Goal: Information Seeking & Learning: Learn about a topic

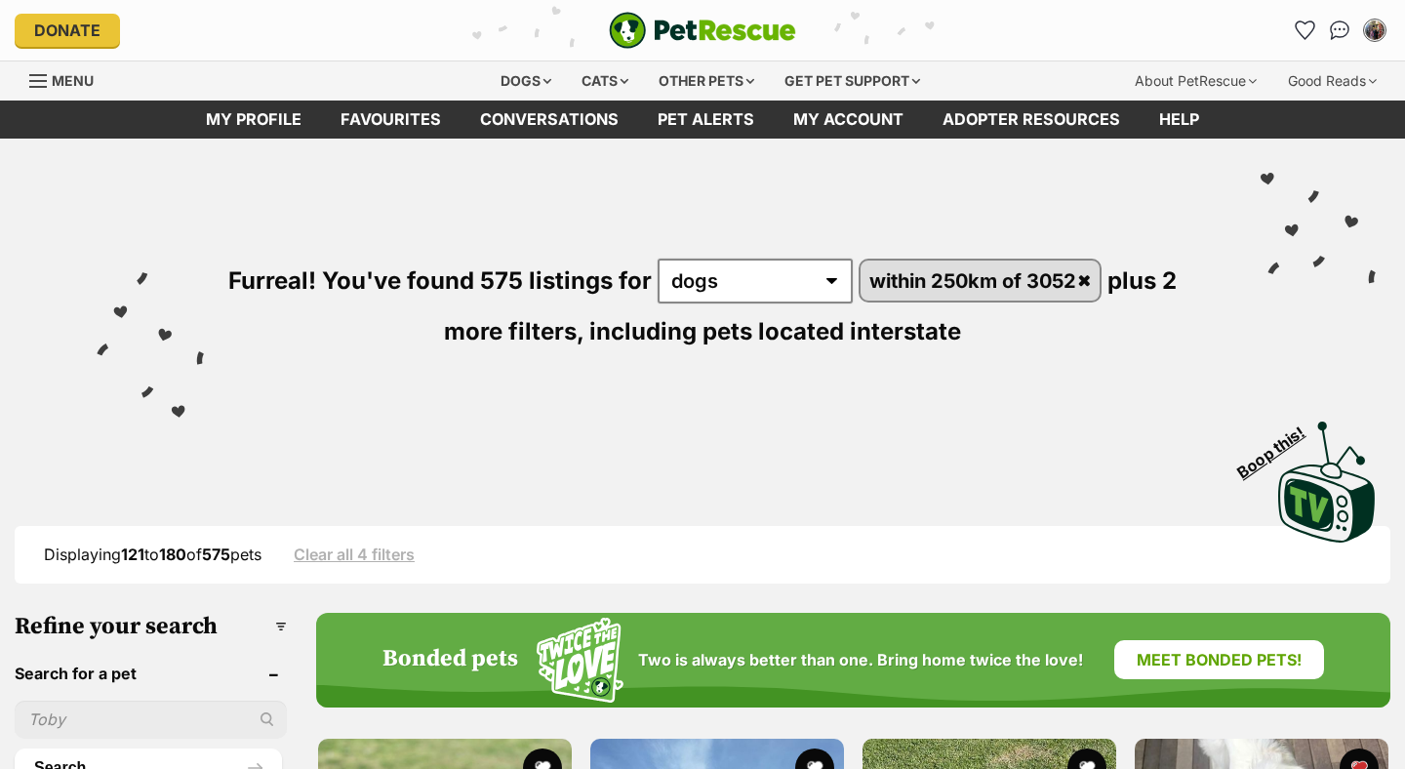
click at [1302, 25] on icon "Favourites" at bounding box center [1305, 30] width 19 height 18
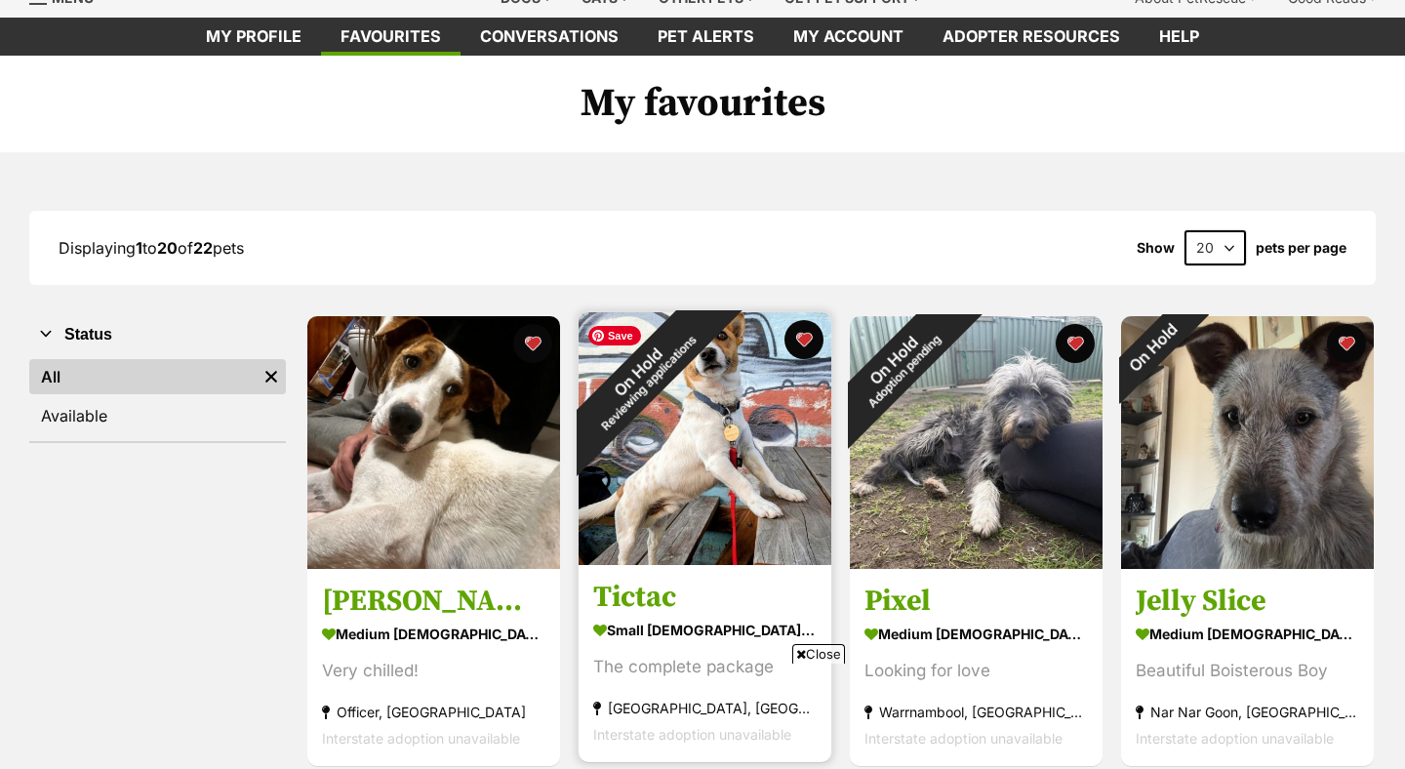
scroll to position [454, 0]
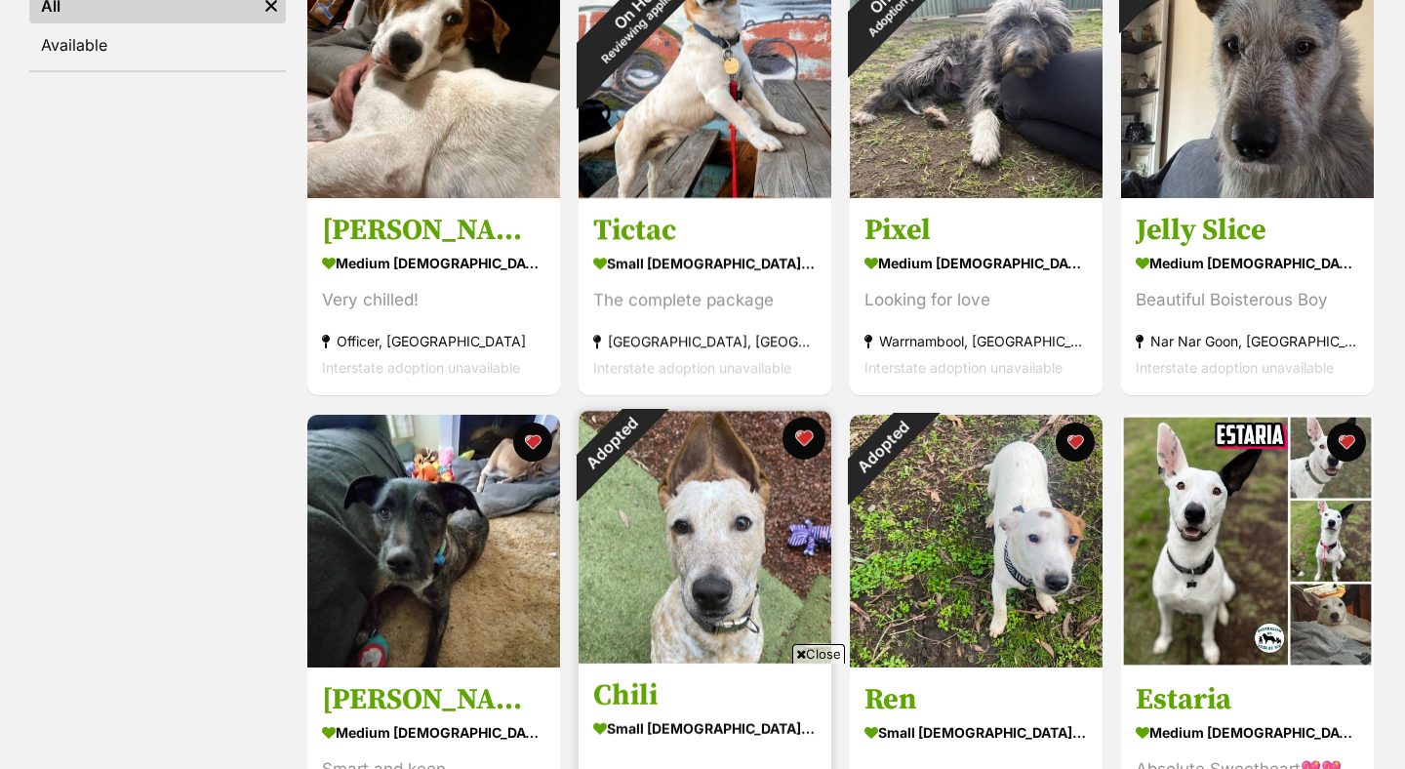
click at [801, 430] on button "favourite" at bounding box center [804, 438] width 43 height 43
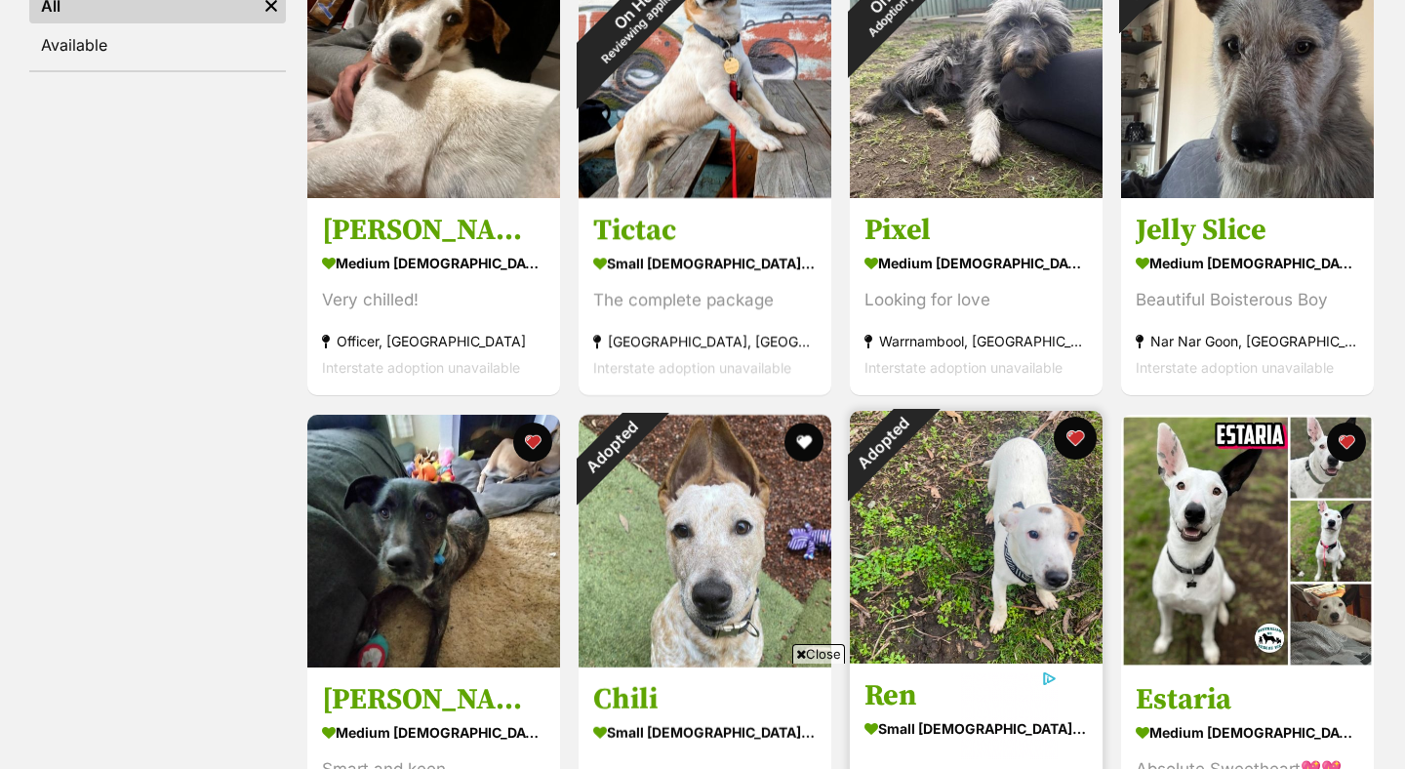
click at [1073, 431] on button "favourite" at bounding box center [1075, 438] width 43 height 43
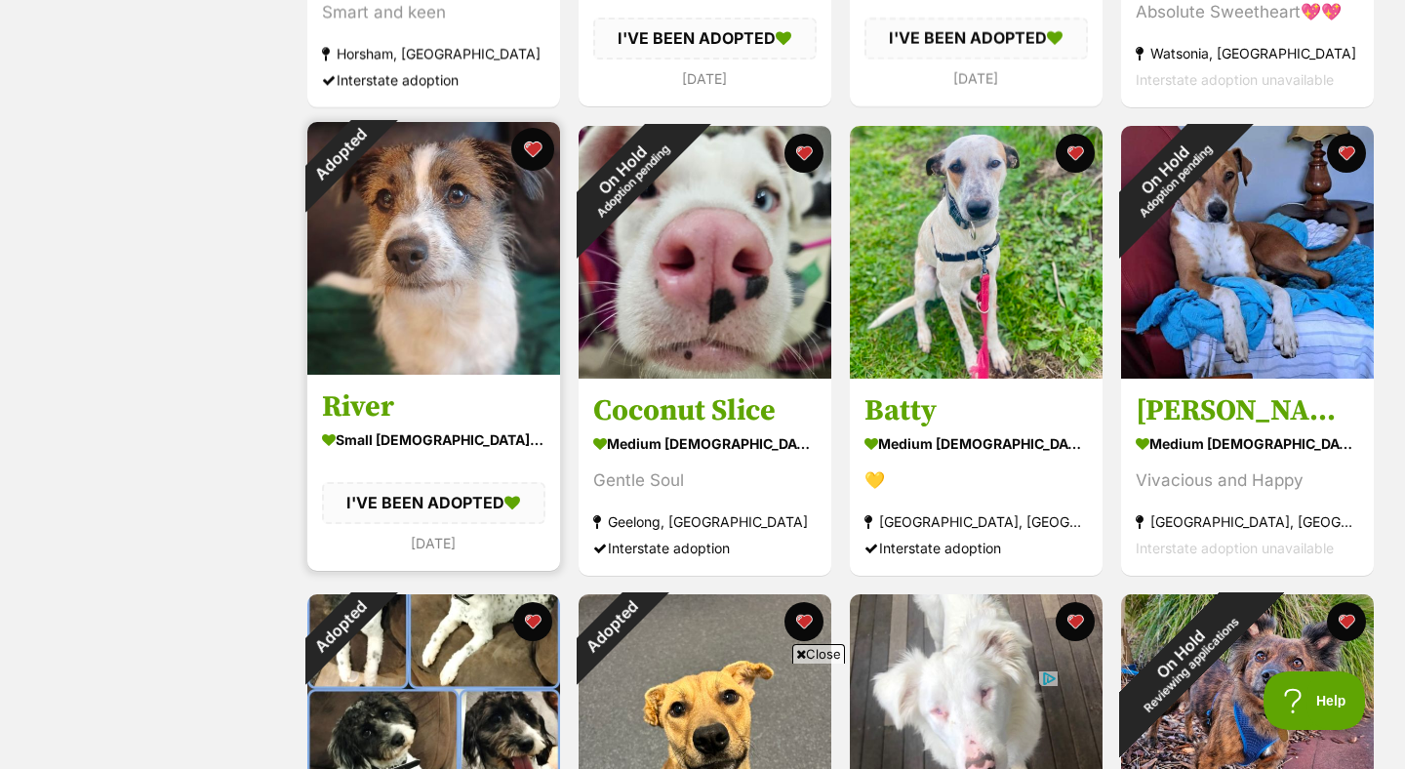
click at [528, 143] on button "favourite" at bounding box center [532, 149] width 43 height 43
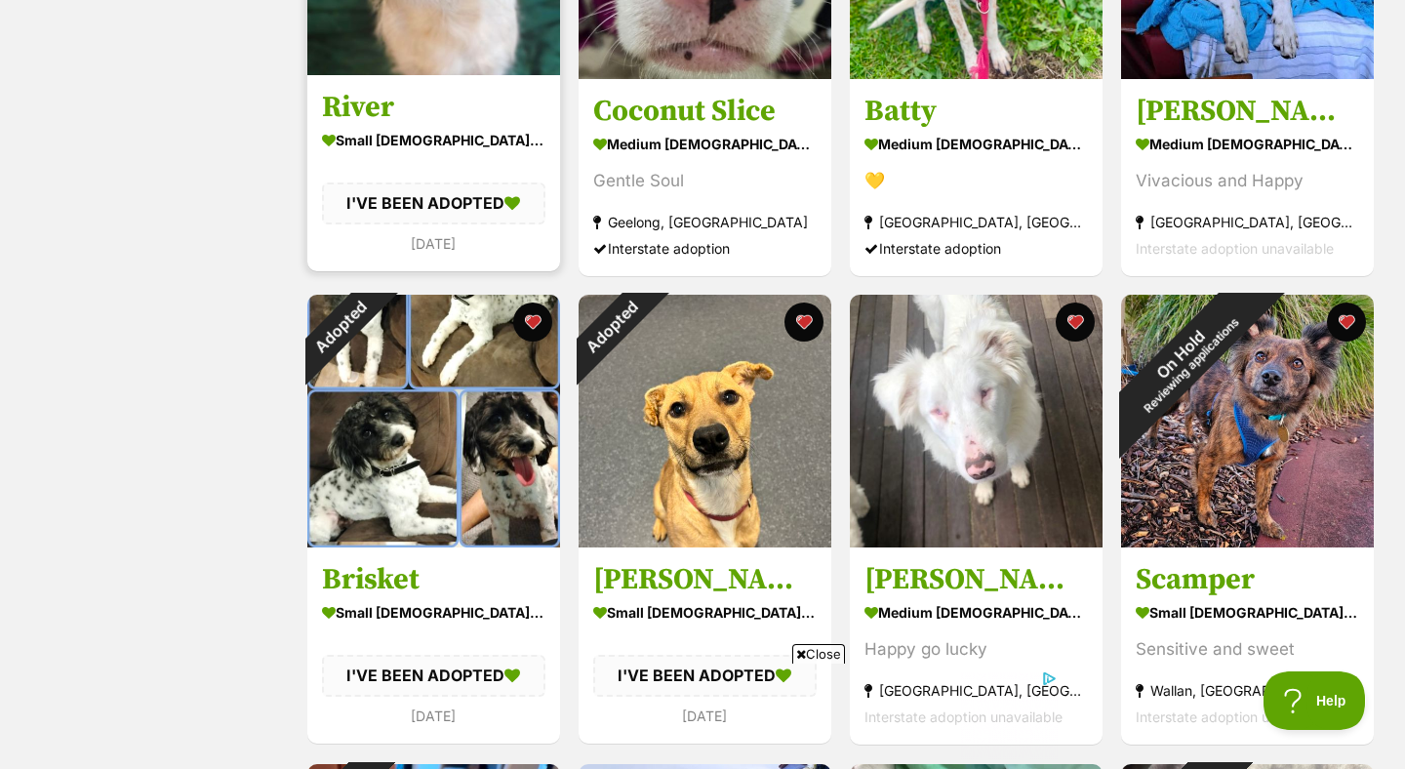
scroll to position [1530, 0]
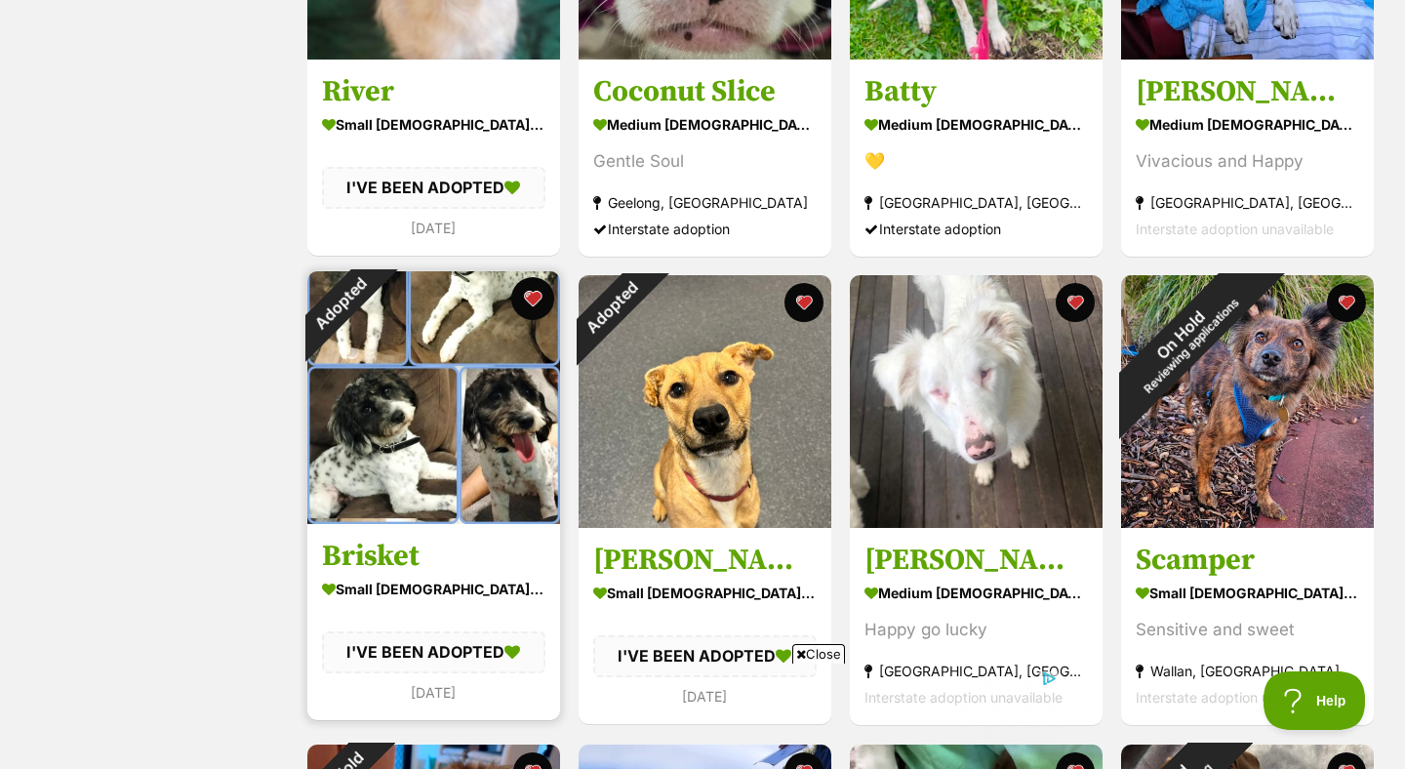
click at [533, 293] on button "favourite" at bounding box center [532, 298] width 43 height 43
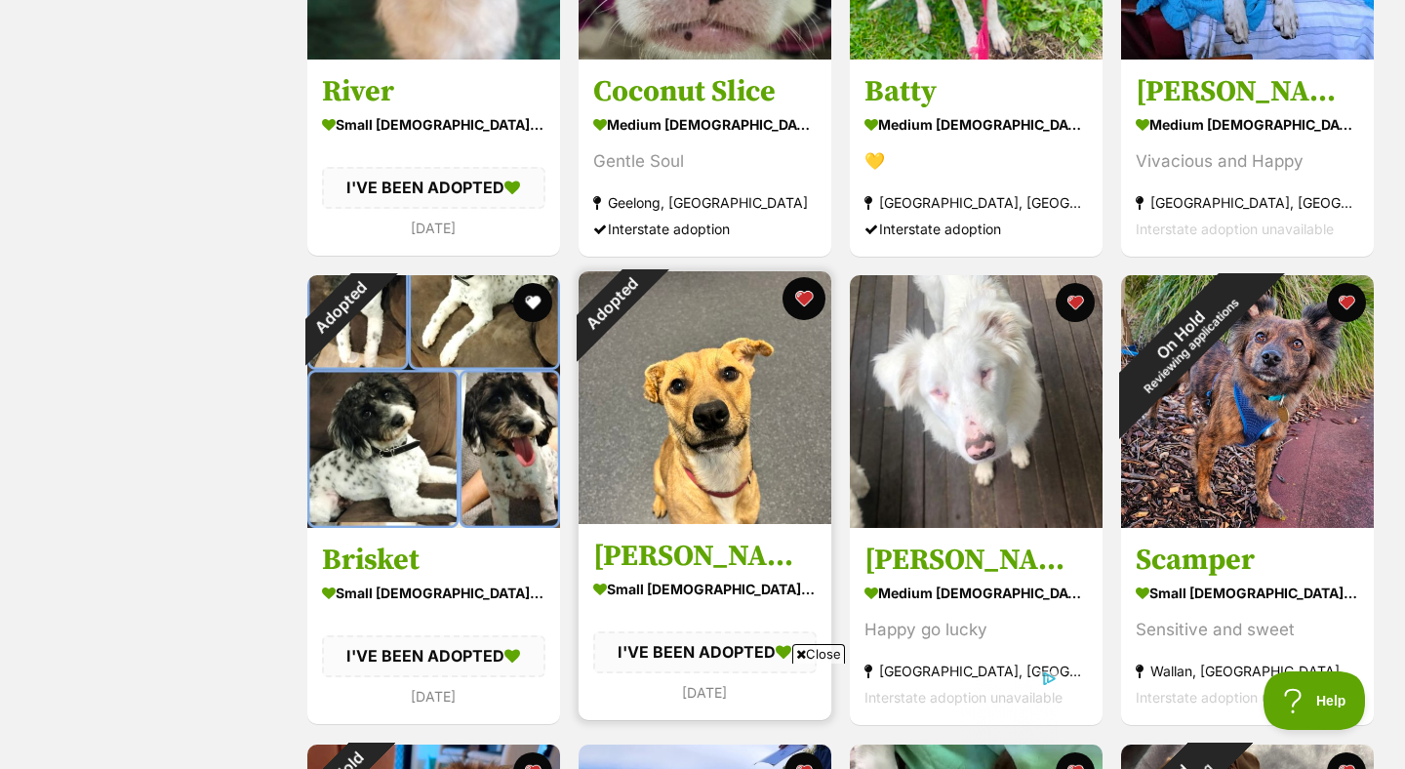
click at [797, 294] on button "favourite" at bounding box center [804, 298] width 43 height 43
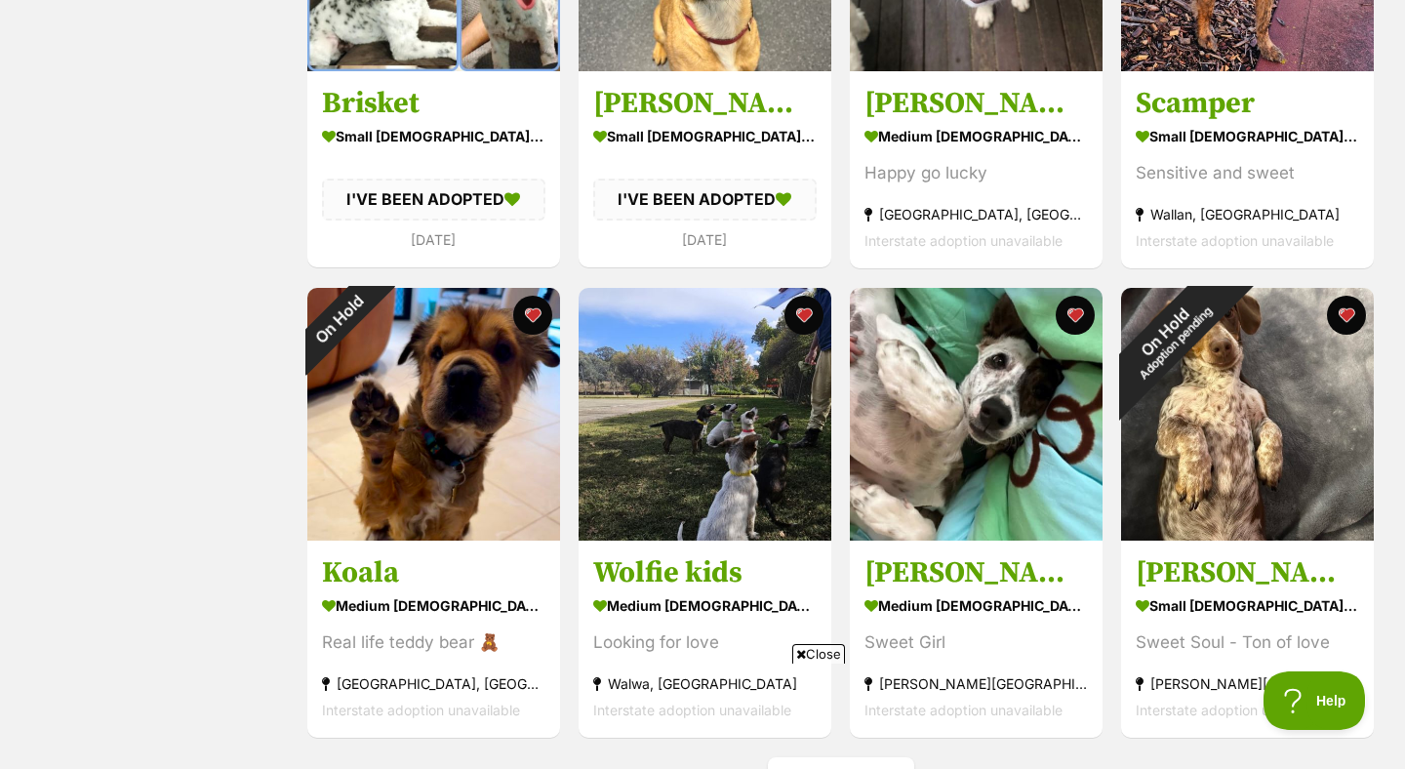
scroll to position [2155, 0]
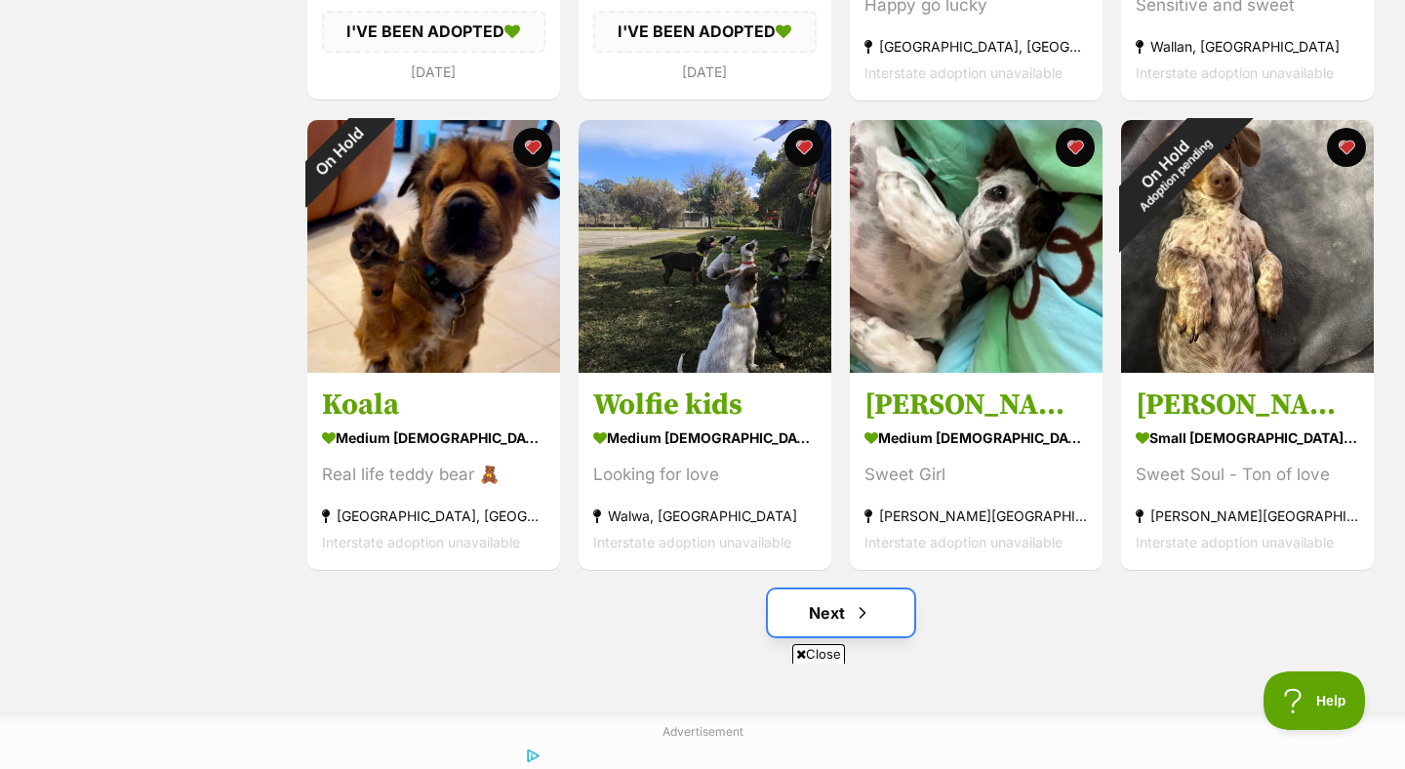
click at [839, 605] on link "Next" at bounding box center [841, 612] width 146 height 47
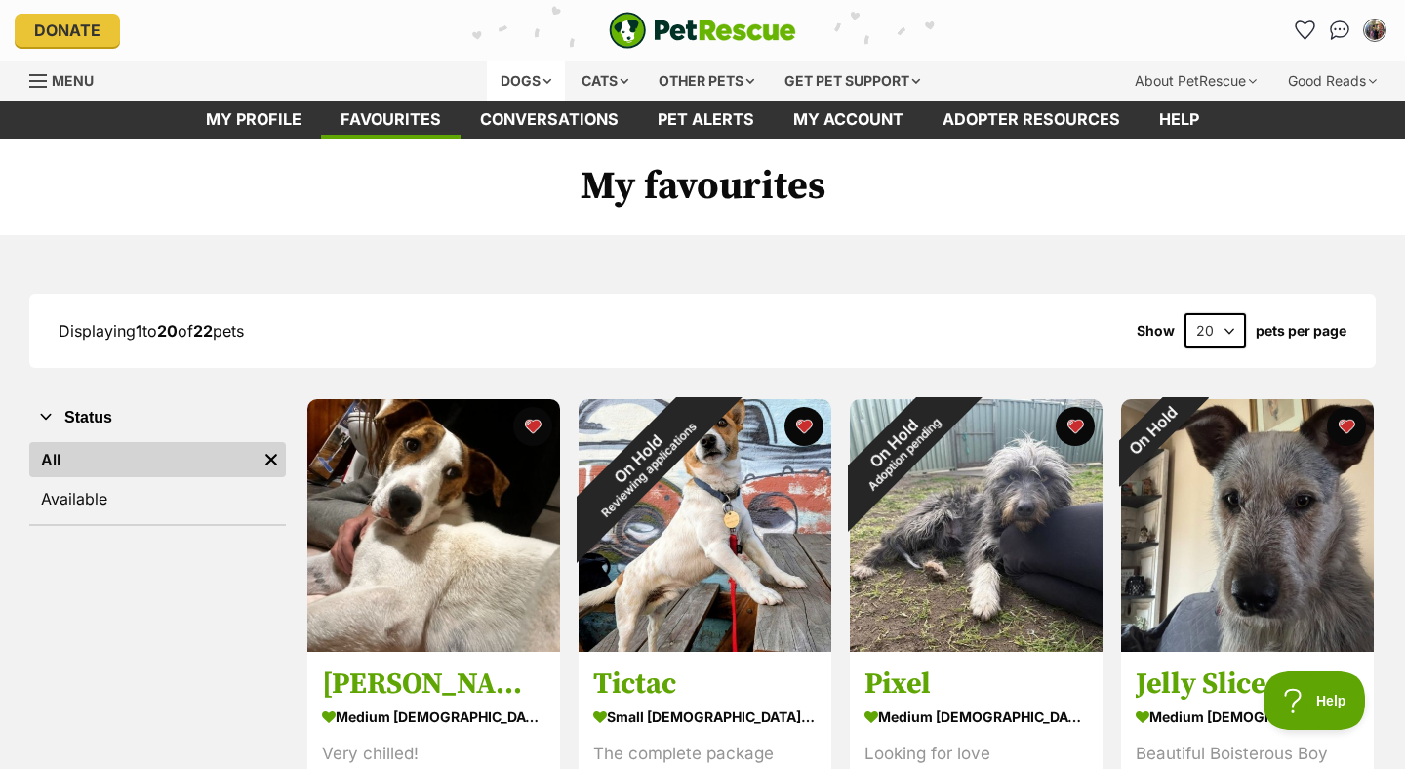
click at [520, 76] on div "Dogs" at bounding box center [526, 80] width 78 height 39
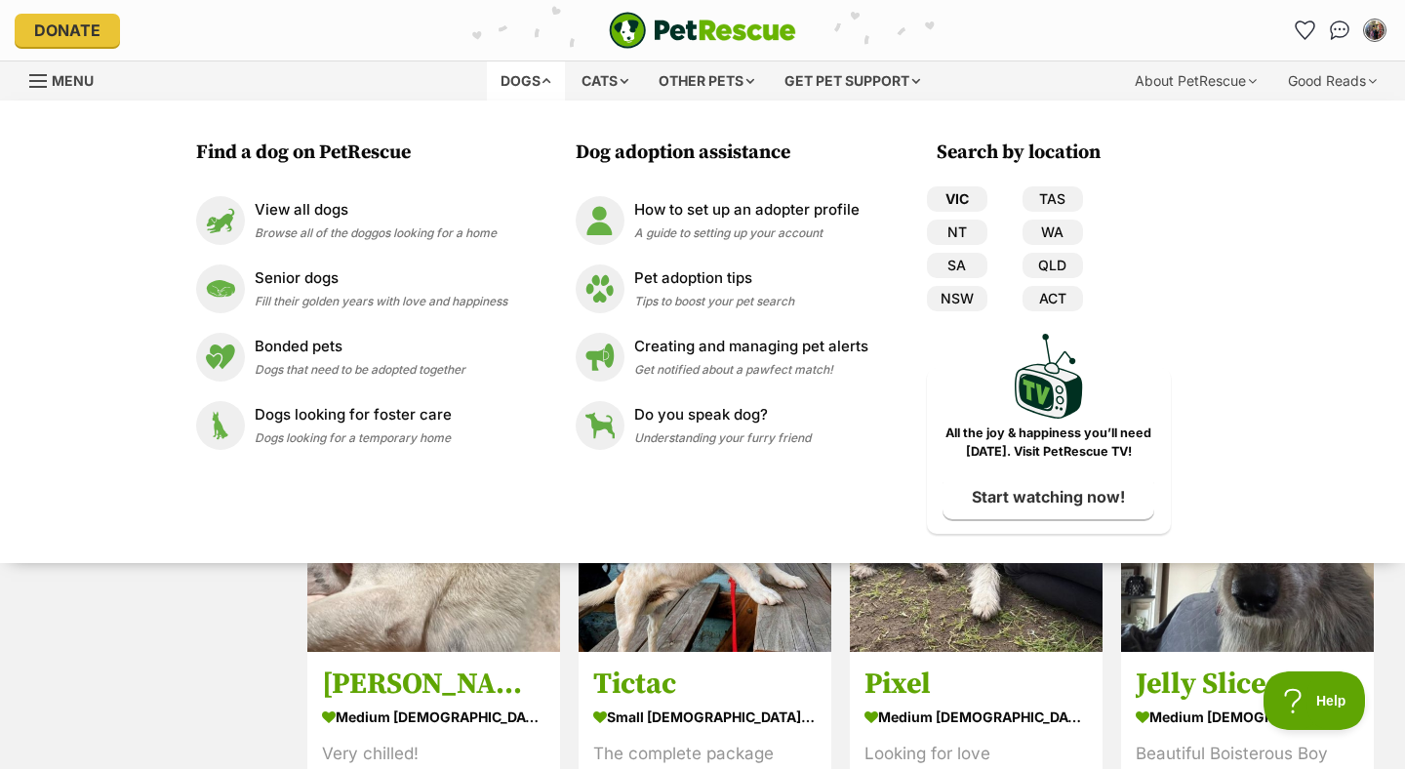
click at [959, 191] on link "VIC" at bounding box center [957, 198] width 60 height 25
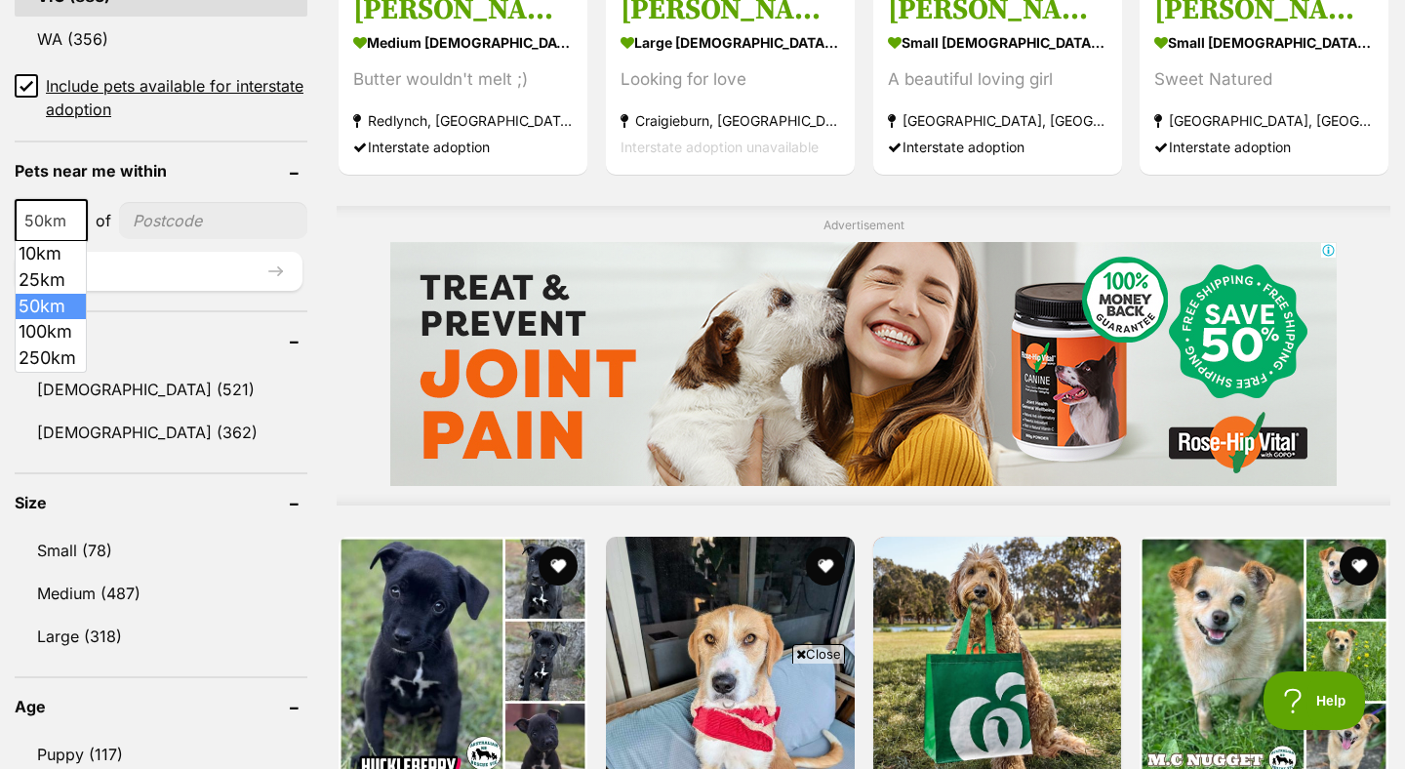
click at [71, 216] on span at bounding box center [77, 220] width 20 height 43
select select "250"
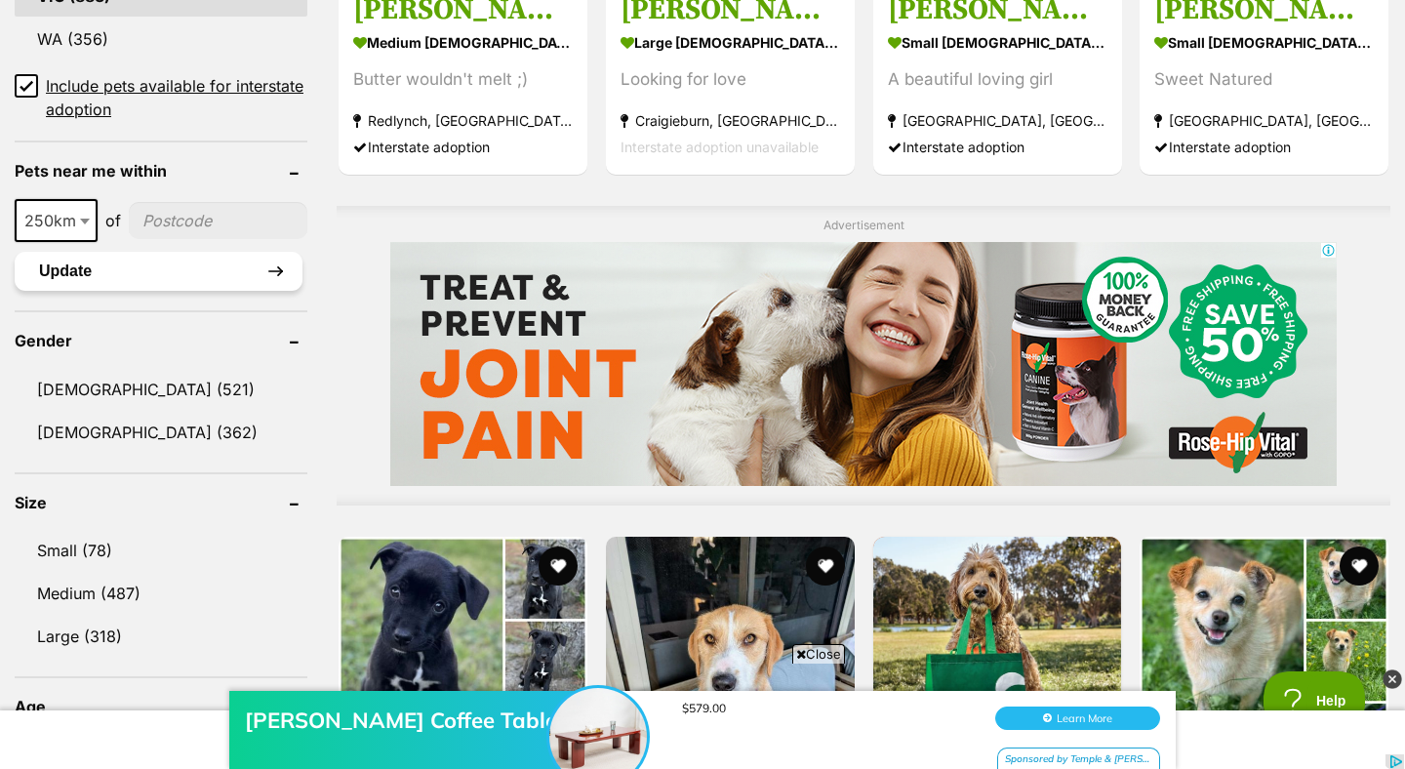
click at [259, 266] on button "Update" at bounding box center [159, 271] width 288 height 39
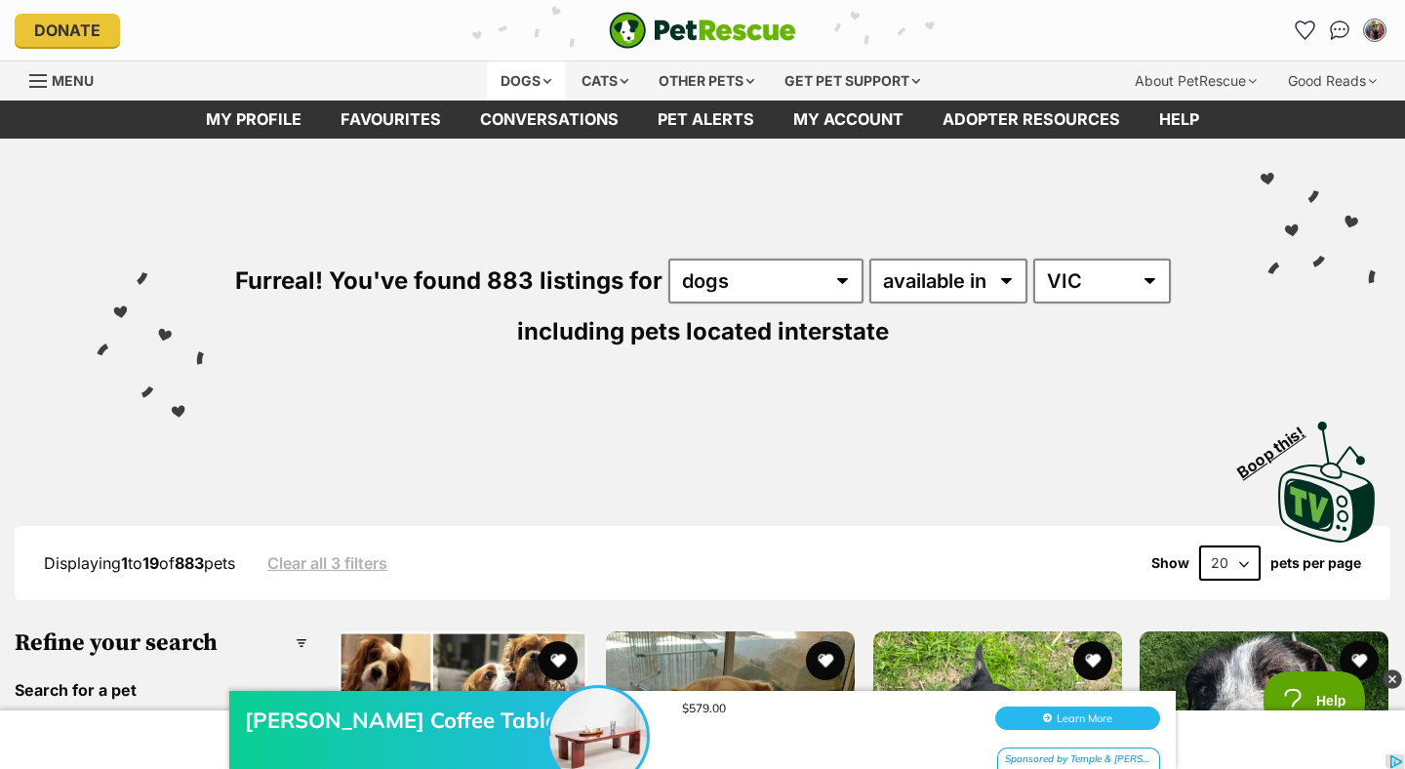
click at [535, 74] on div "Dogs" at bounding box center [526, 80] width 78 height 39
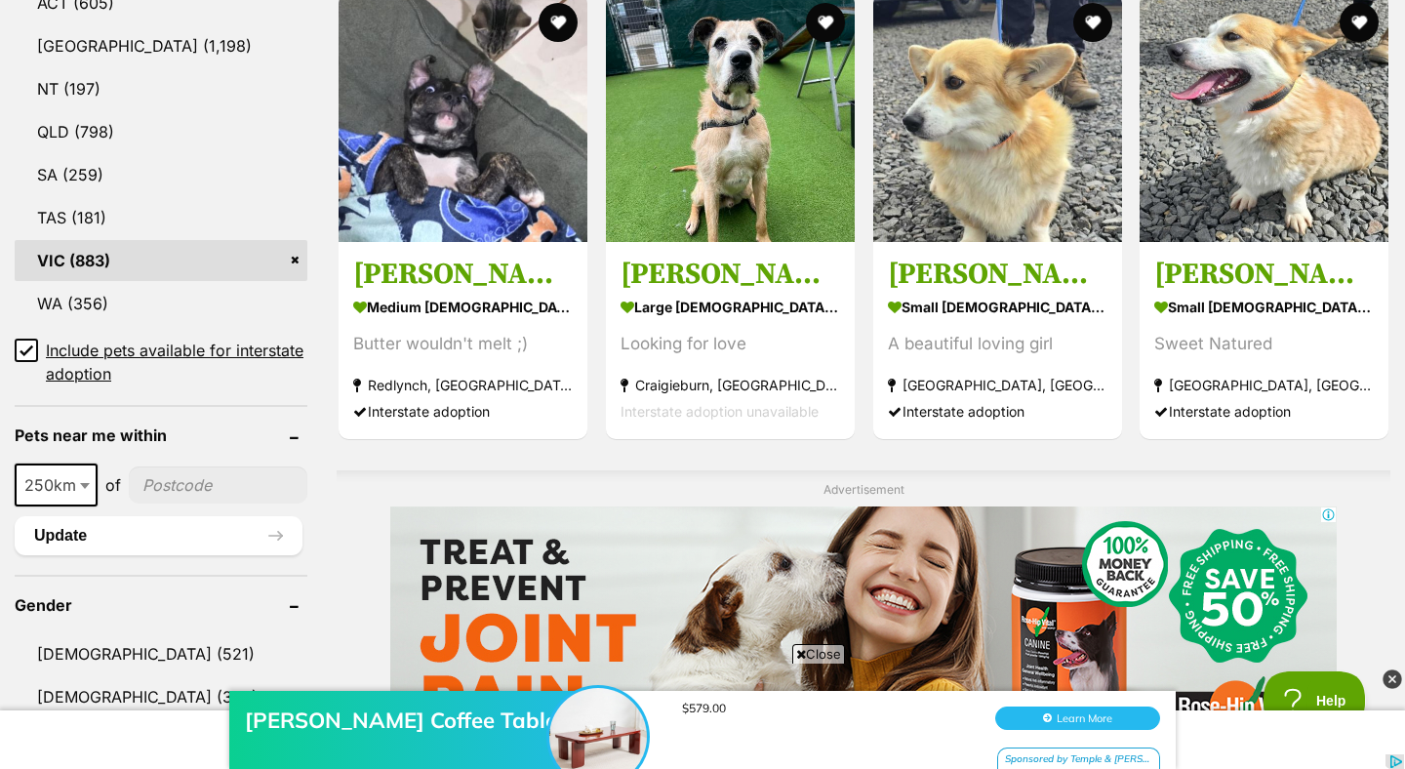
scroll to position [1260, 0]
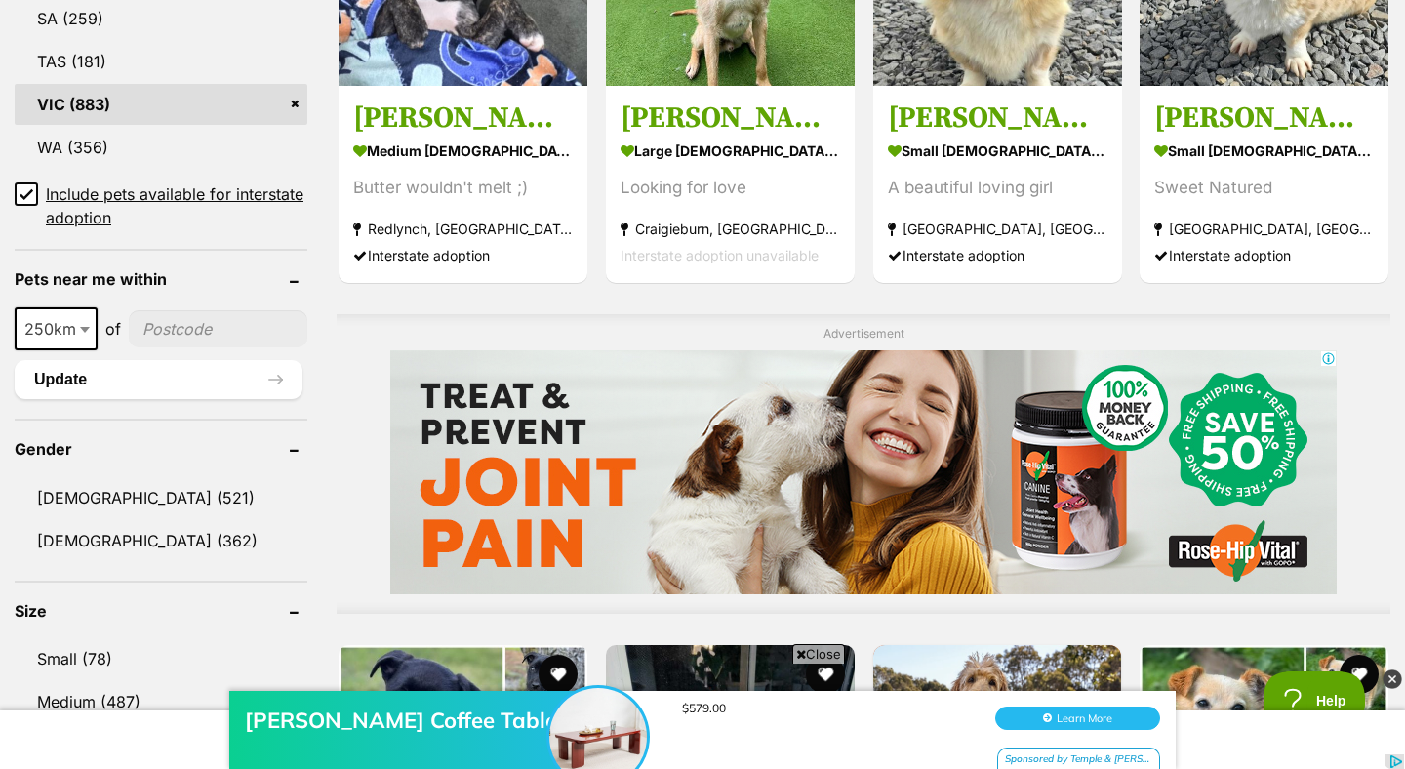
click at [234, 325] on input"] "postcode" at bounding box center [218, 328] width 179 height 37
type input"] "3052"
click at [257, 374] on button "Update" at bounding box center [159, 379] width 288 height 39
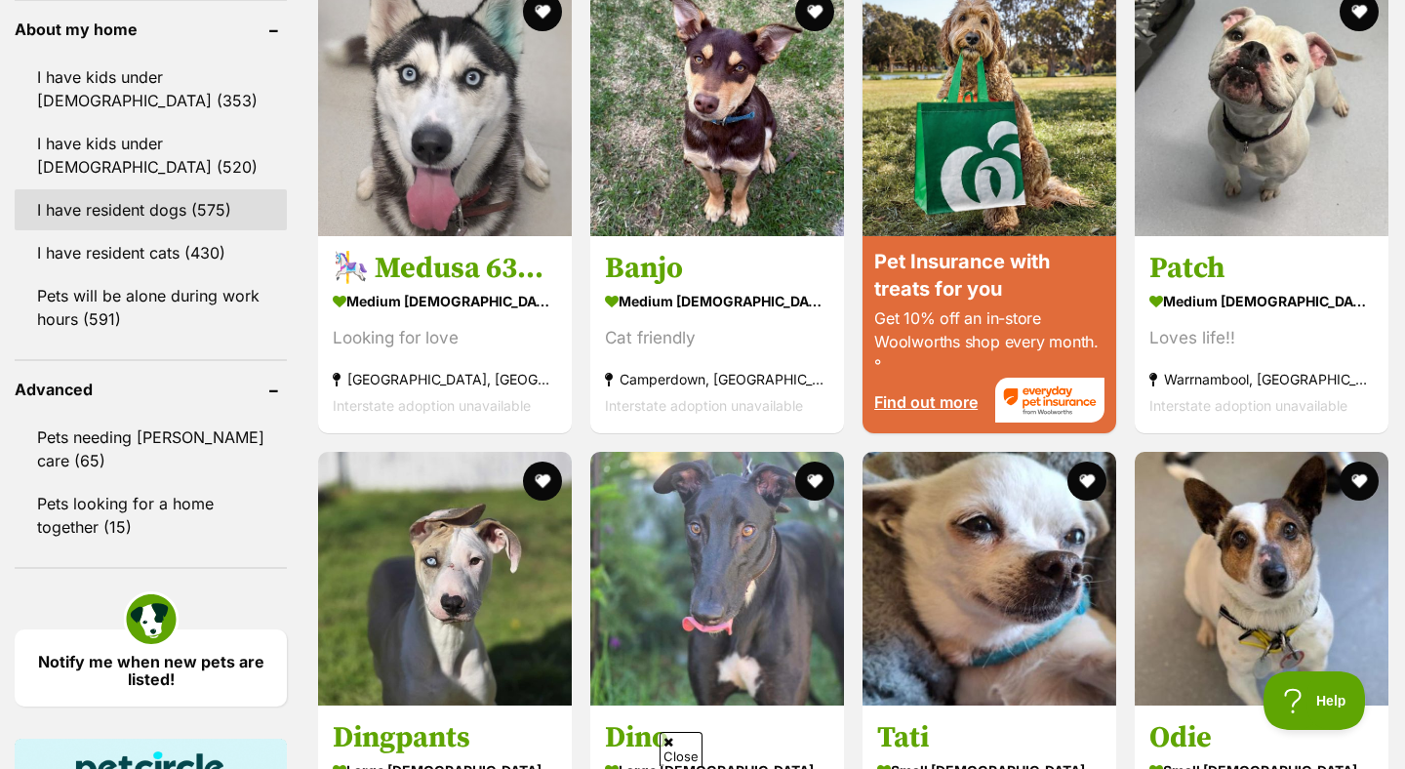
click at [132, 202] on link "I have resident dogs (575)" at bounding box center [151, 209] width 272 height 41
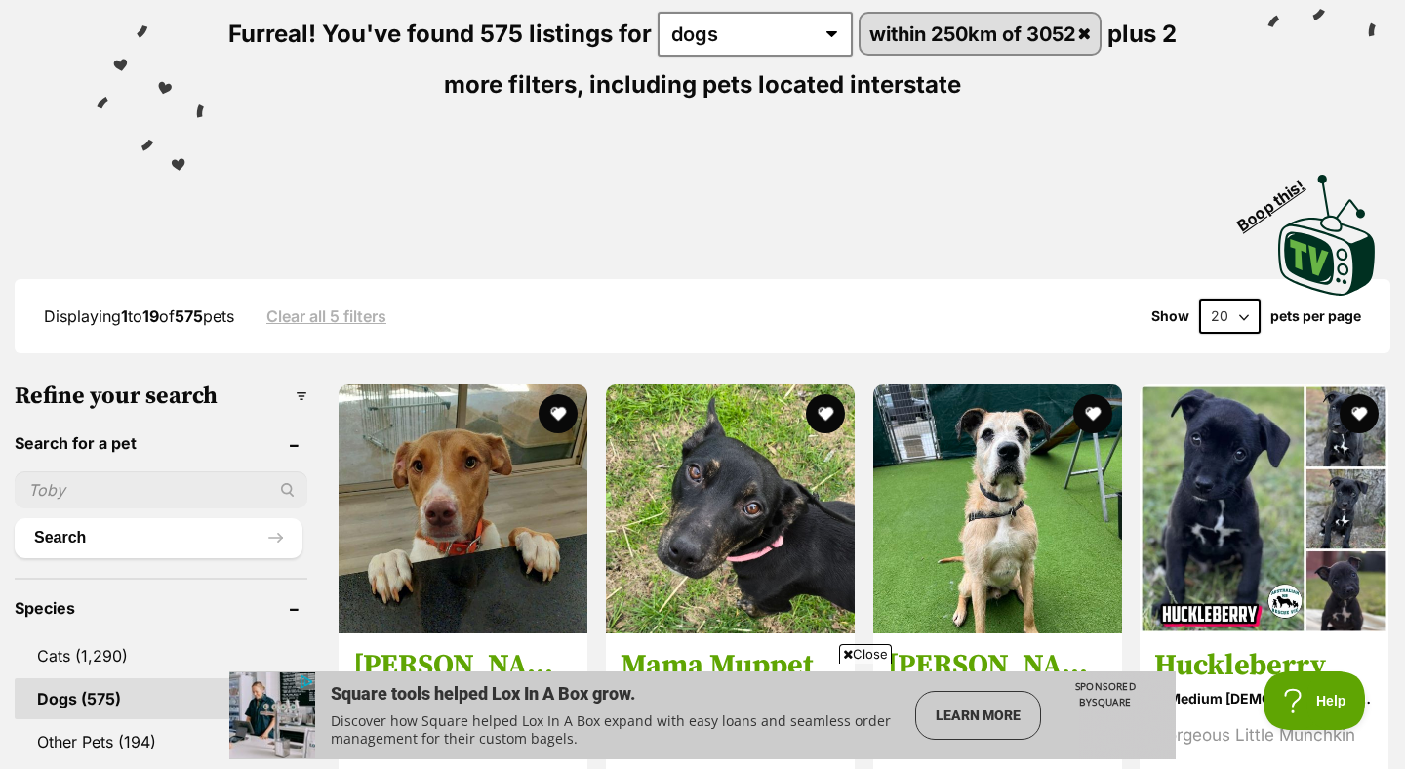
scroll to position [279, 0]
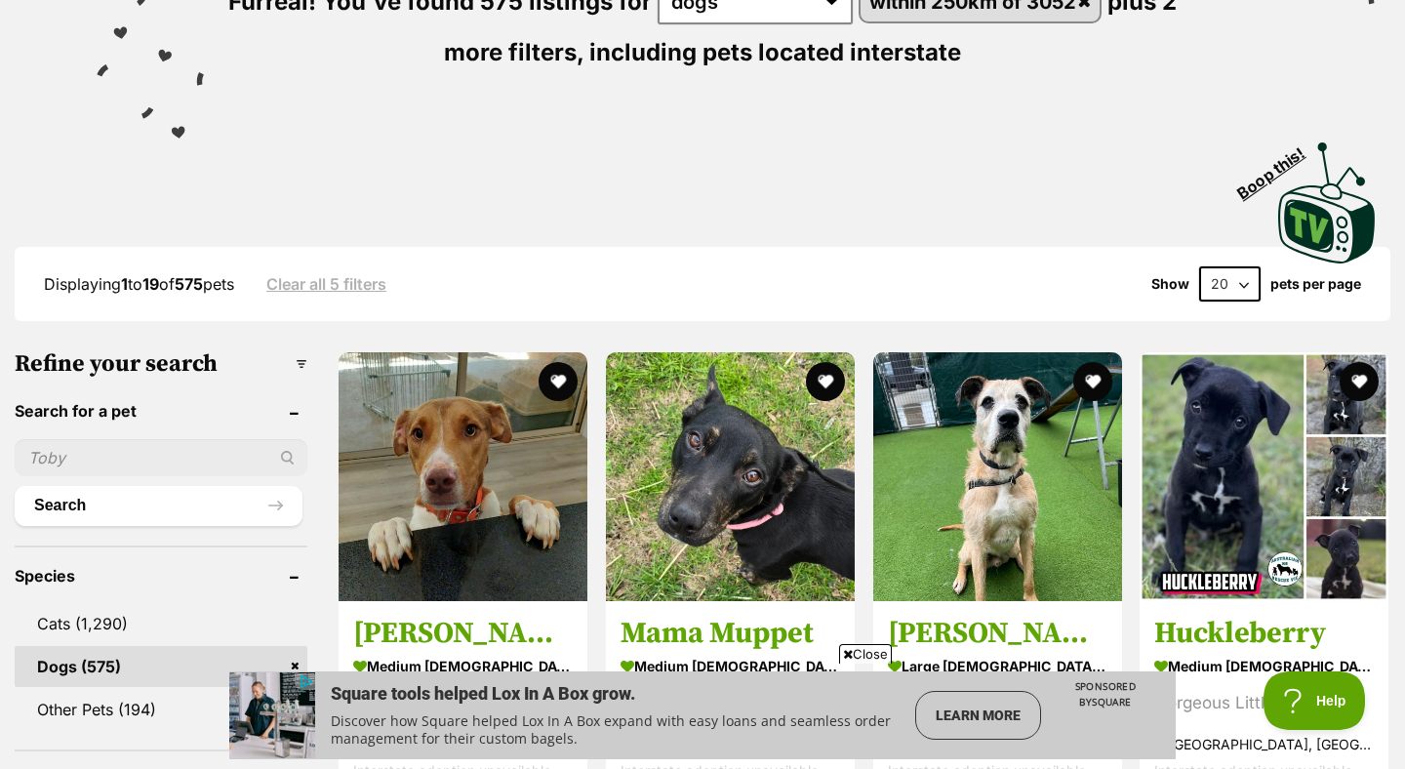
click at [1245, 284] on select "20 40 60" at bounding box center [1229, 283] width 61 height 35
select select "60"
click at [1199, 267] on select "20 40 60" at bounding box center [1229, 283] width 61 height 35
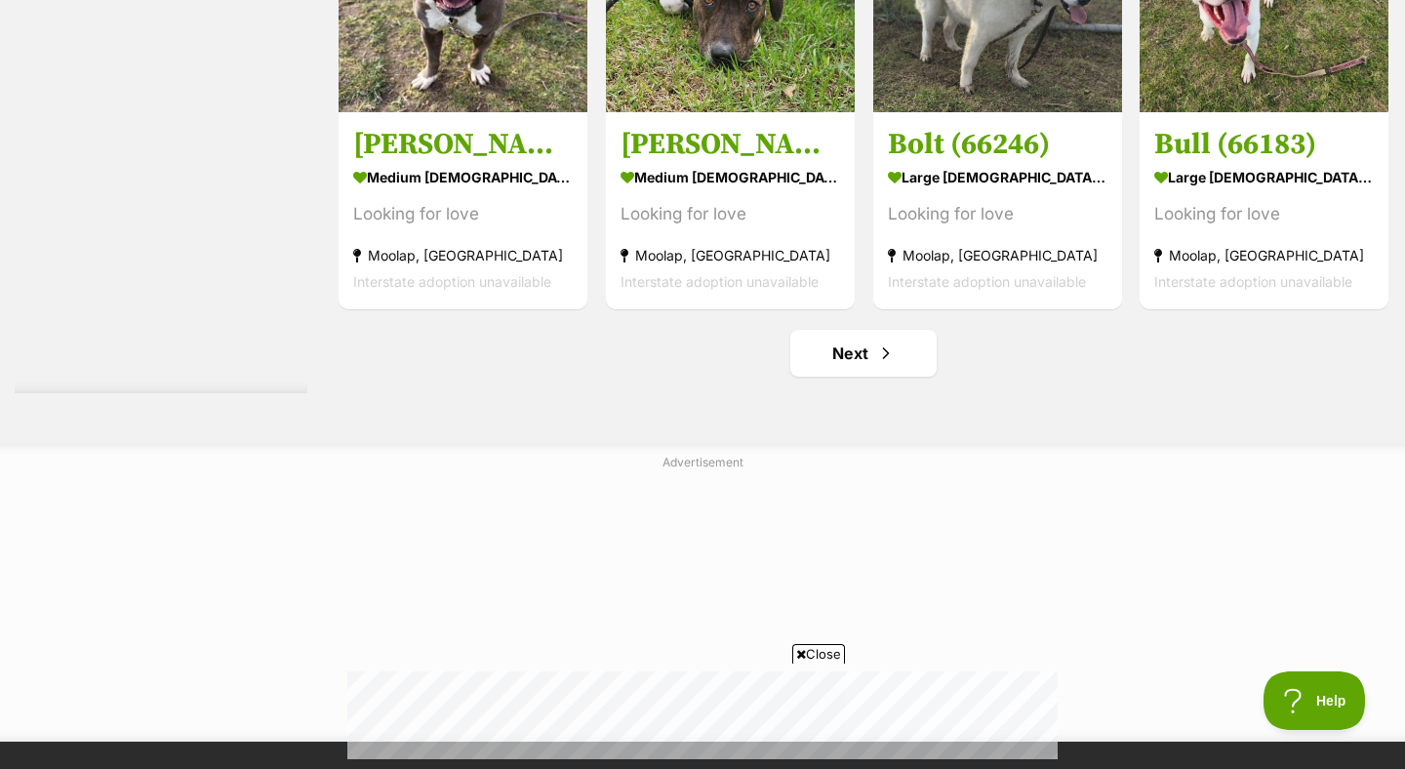
scroll to position [10121, 0]
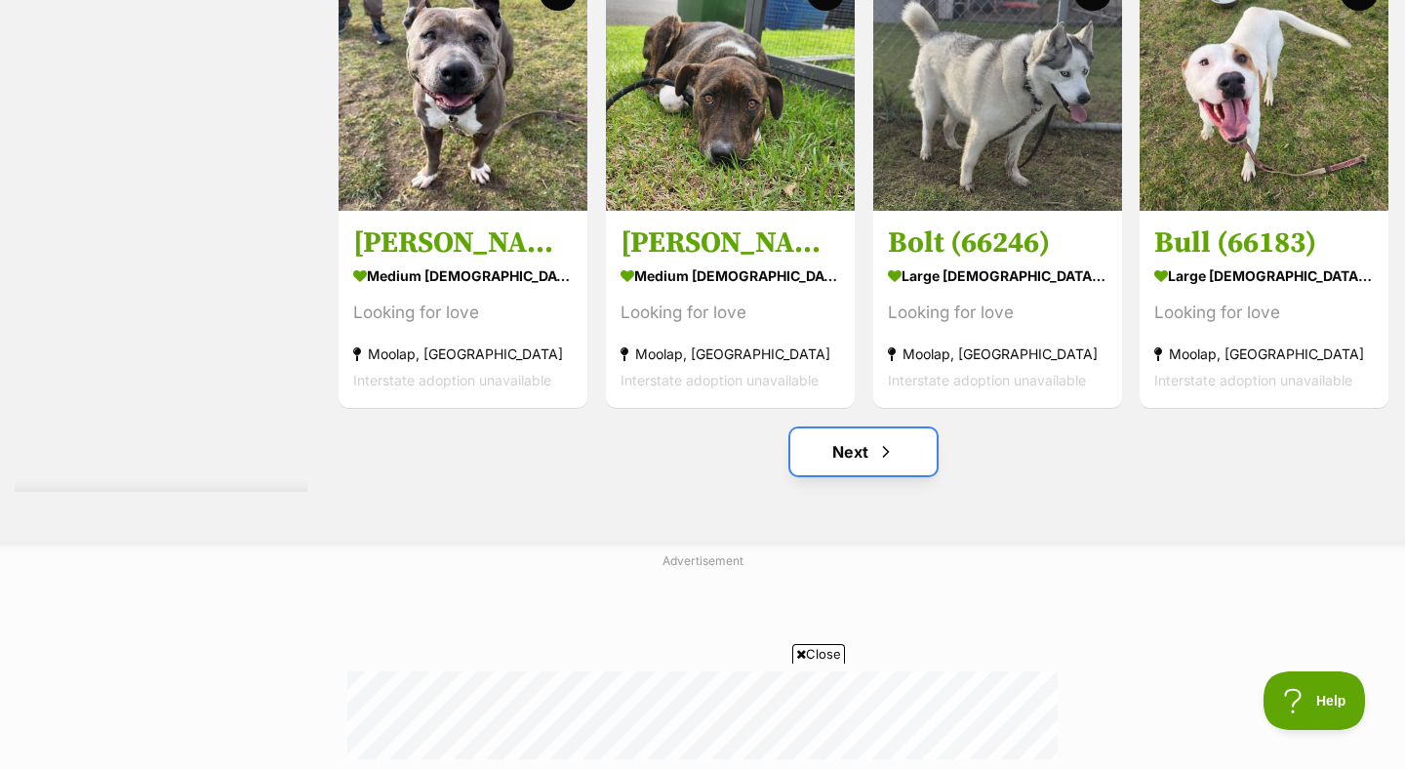
click at [864, 452] on link "Next" at bounding box center [863, 451] width 146 height 47
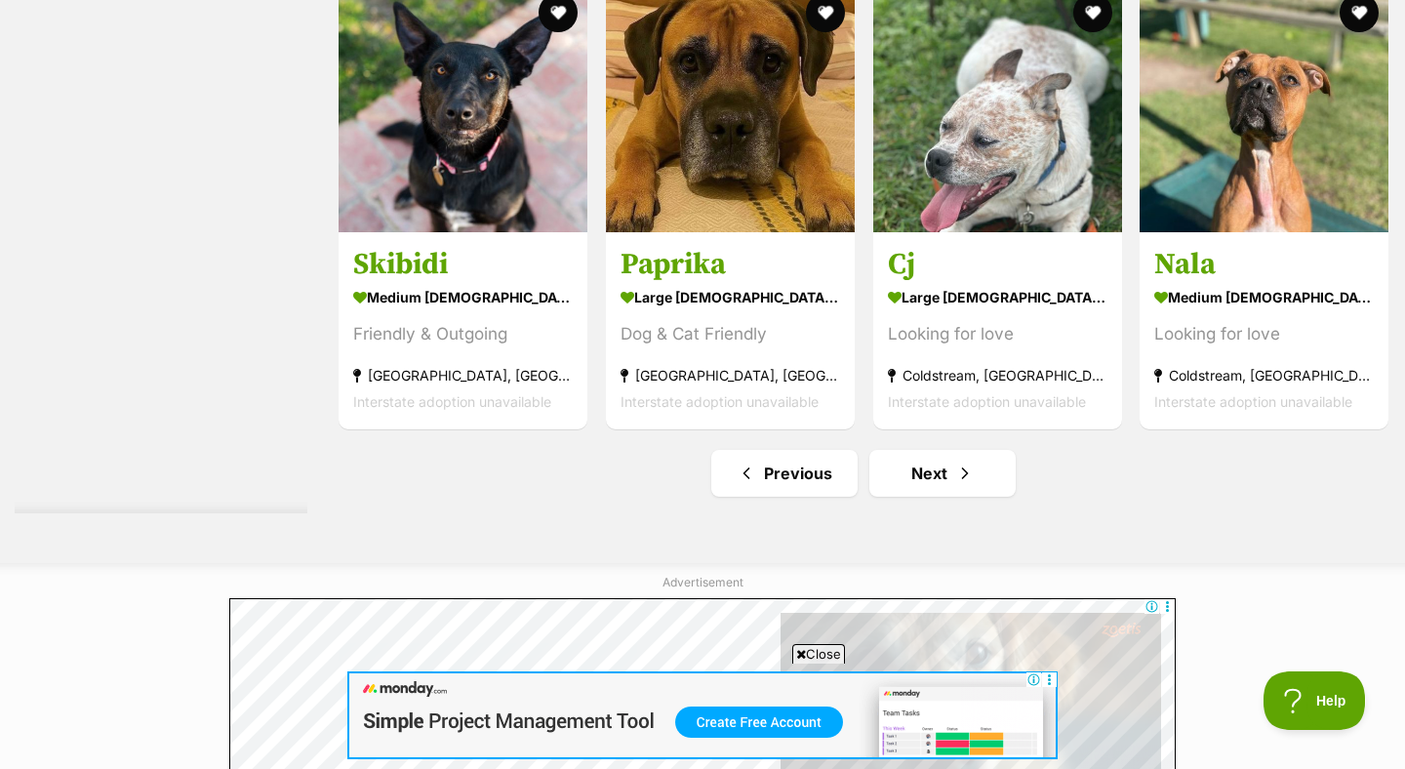
scroll to position [10481, 0]
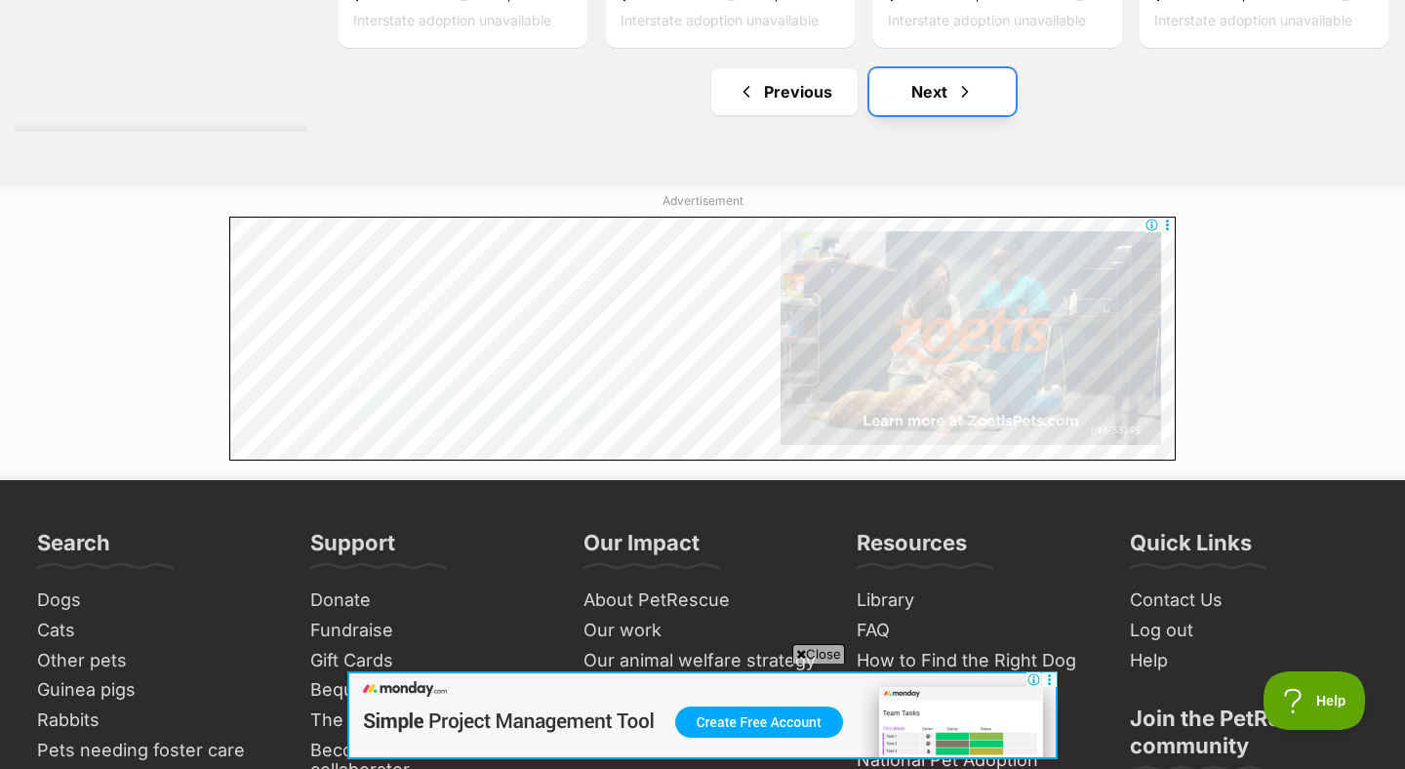
click at [961, 93] on span "Next page" at bounding box center [965, 91] width 20 height 23
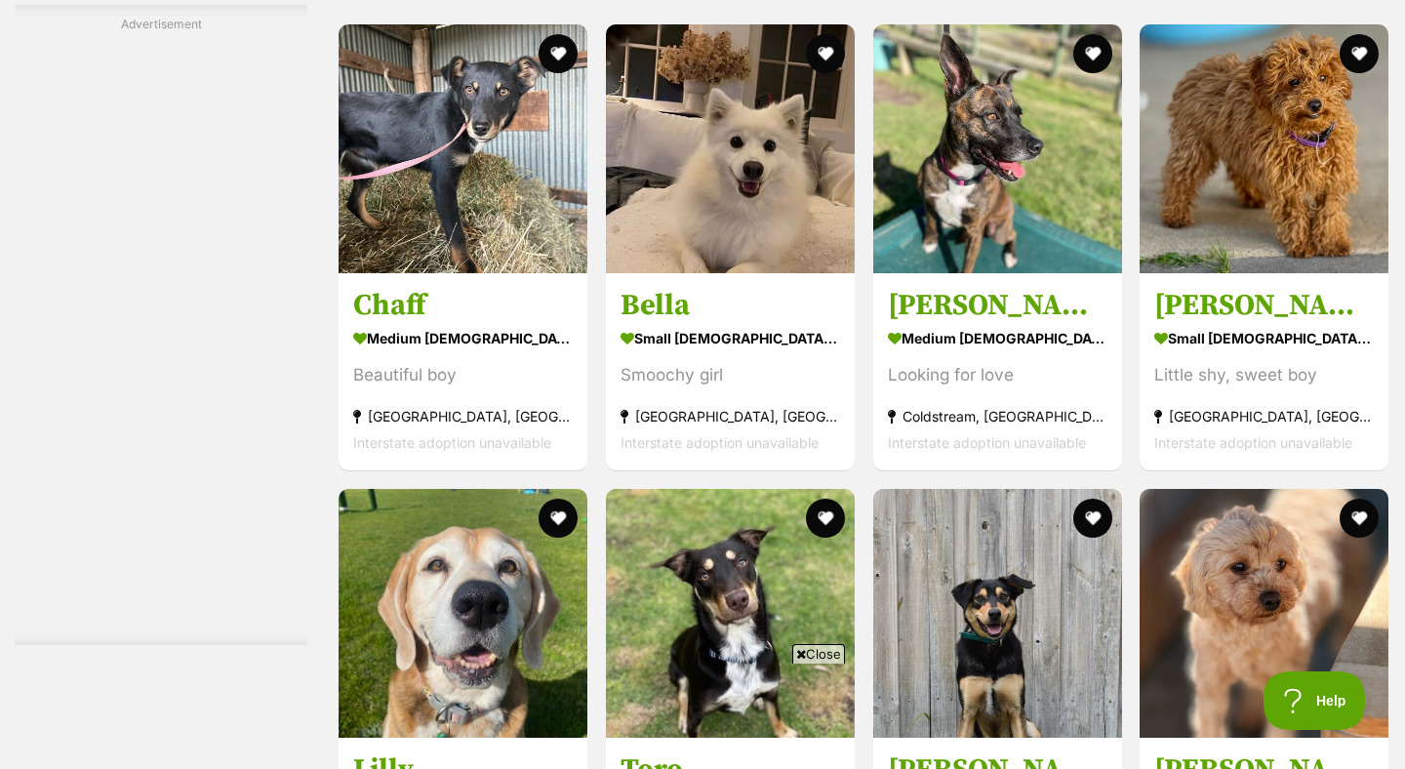
scroll to position [4240, 0]
